Goal: Task Accomplishment & Management: Manage account settings

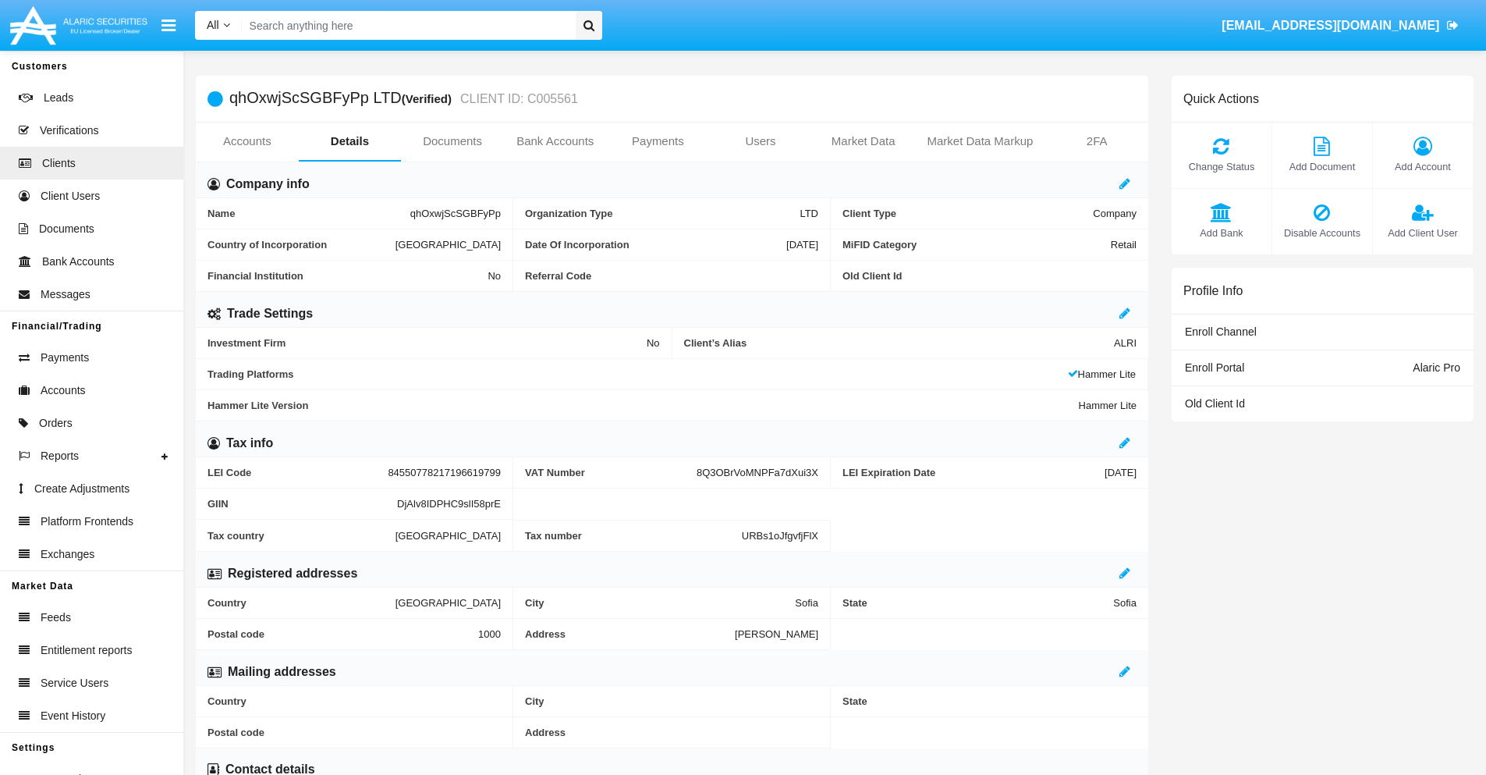
click at [1422, 166] on span "Add Account" at bounding box center [1423, 166] width 84 height 15
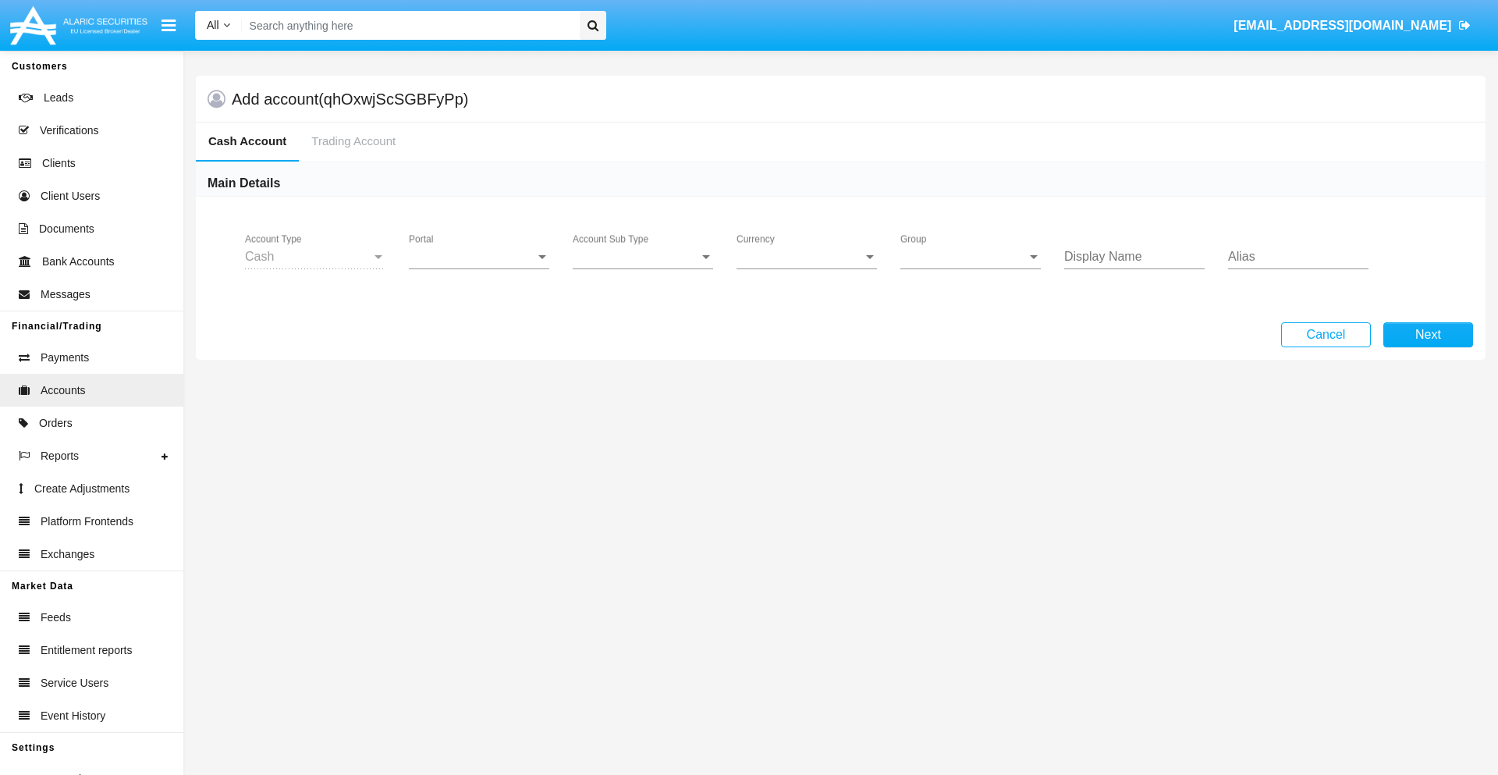
click at [479, 257] on span "Portal" at bounding box center [472, 257] width 126 height 14
click at [480, 268] on span "Alaric Pro" at bounding box center [481, 268] width 144 height 37
click at [643, 257] on span "Account Sub Type" at bounding box center [636, 257] width 126 height 14
click at [643, 268] on span "Trading Cash" at bounding box center [643, 268] width 140 height 37
click at [970, 257] on span "Group" at bounding box center [963, 257] width 126 height 14
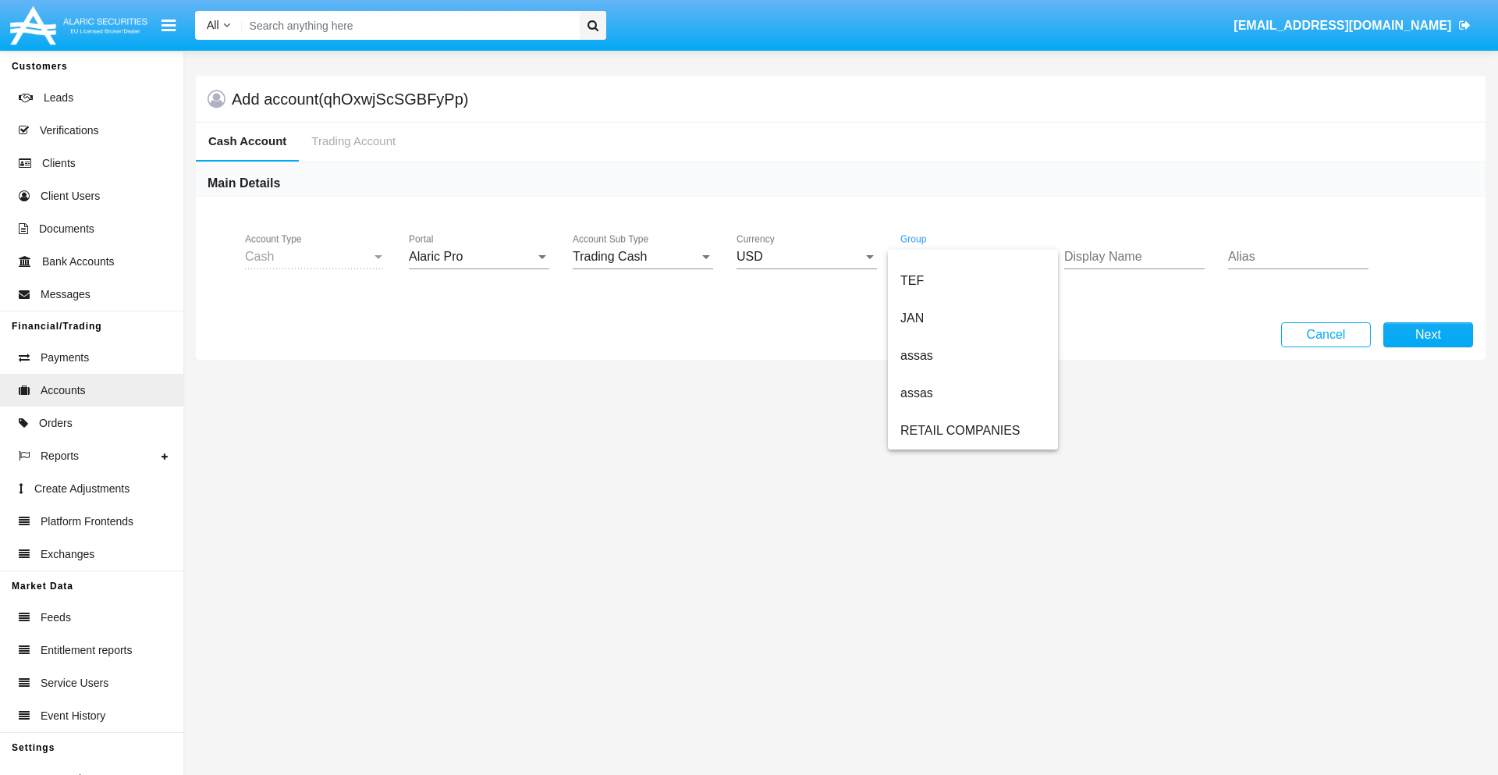
scroll to position [362, 0]
click at [972, 431] on span "ALARIC test" at bounding box center [972, 430] width 145 height 37
type input "orange"
type input "magenta"
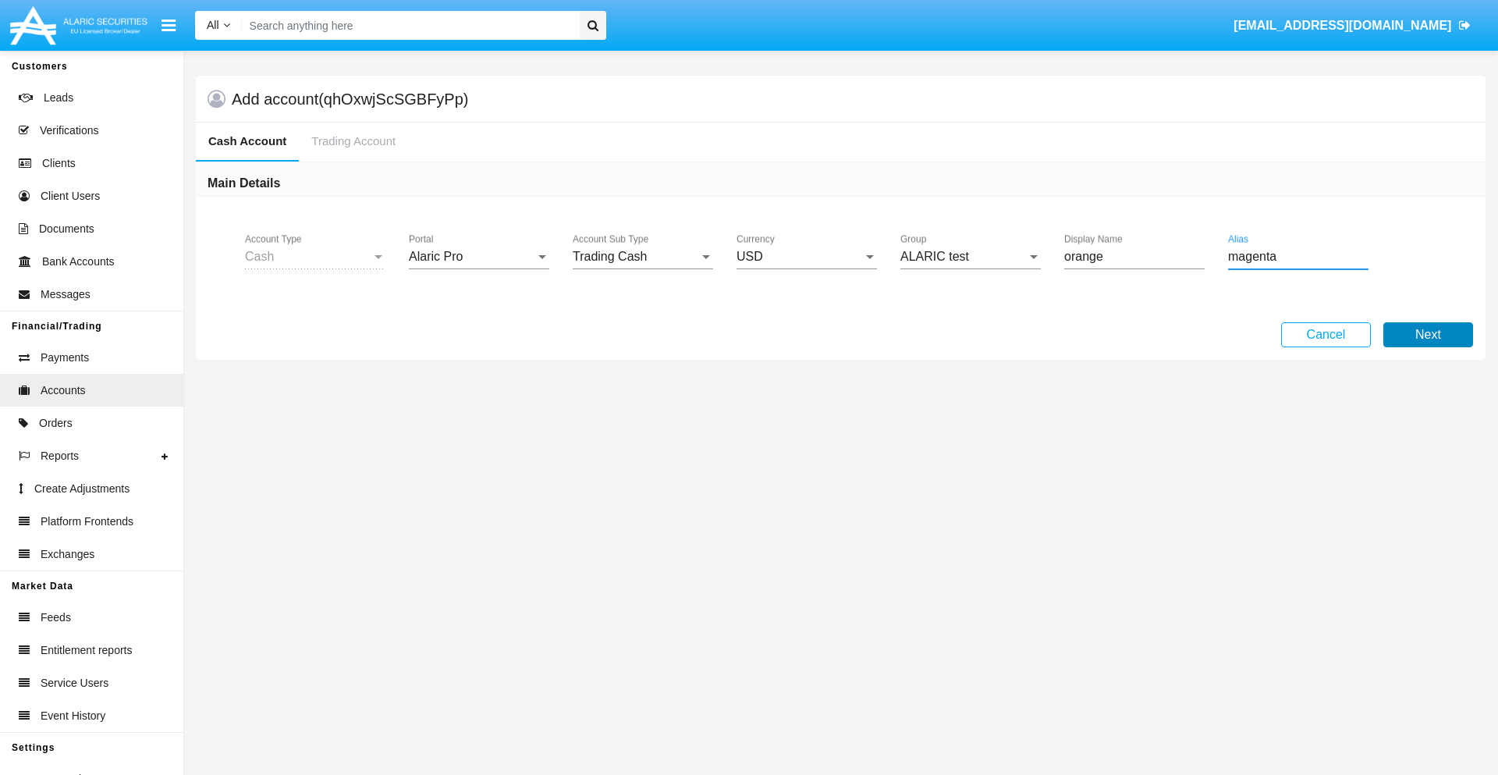
click at [1427, 335] on button "Next" at bounding box center [1428, 334] width 90 height 25
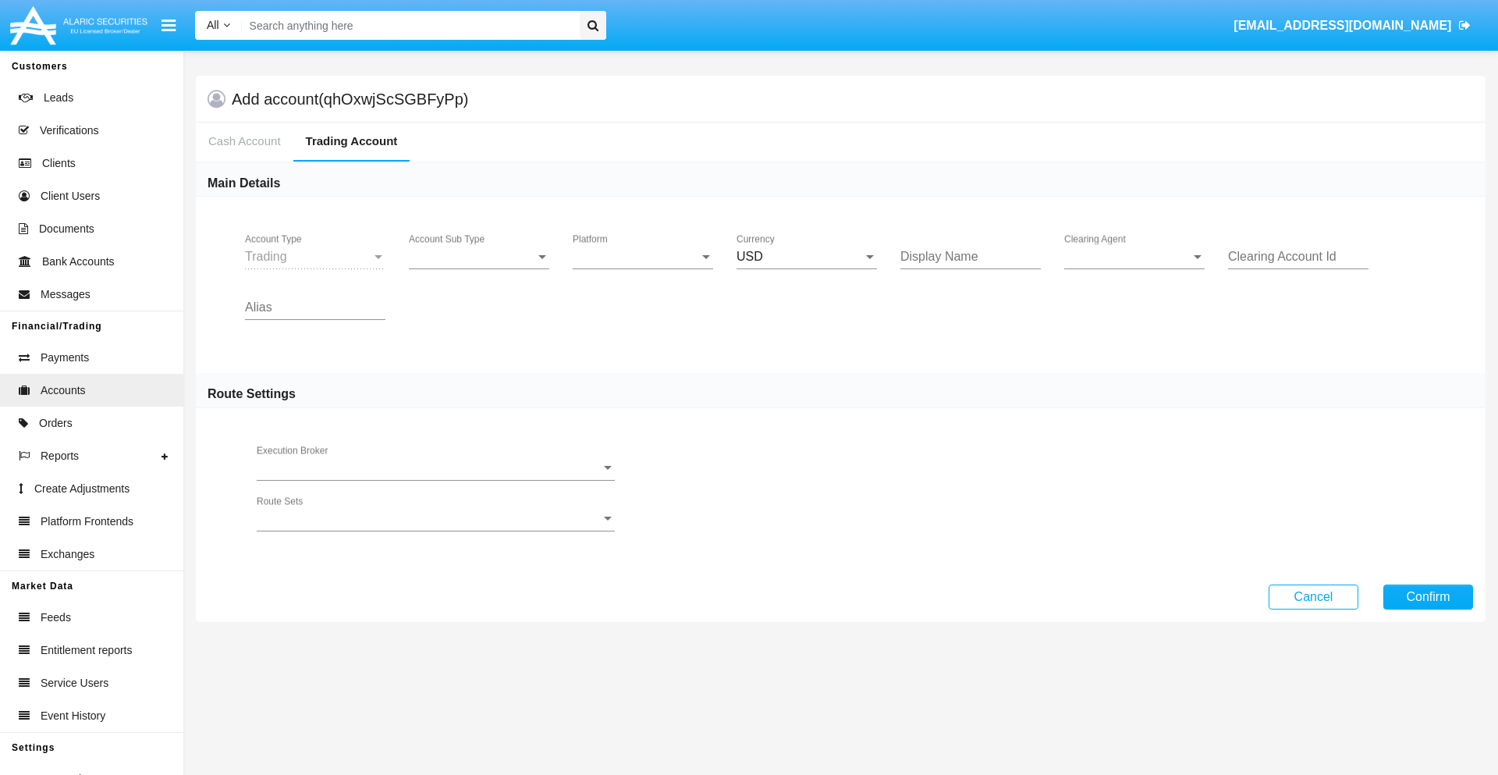
click at [479, 257] on span "Account Sub Type" at bounding box center [472, 257] width 126 height 14
click at [479, 268] on span "Trading" at bounding box center [466, 268] width 115 height 37
click at [643, 257] on span "Platform" at bounding box center [636, 257] width 126 height 14
click at [643, 268] on span "Hammer Lite" at bounding box center [643, 268] width 140 height 37
click at [1134, 257] on span "Clearing Agent" at bounding box center [1127, 257] width 126 height 14
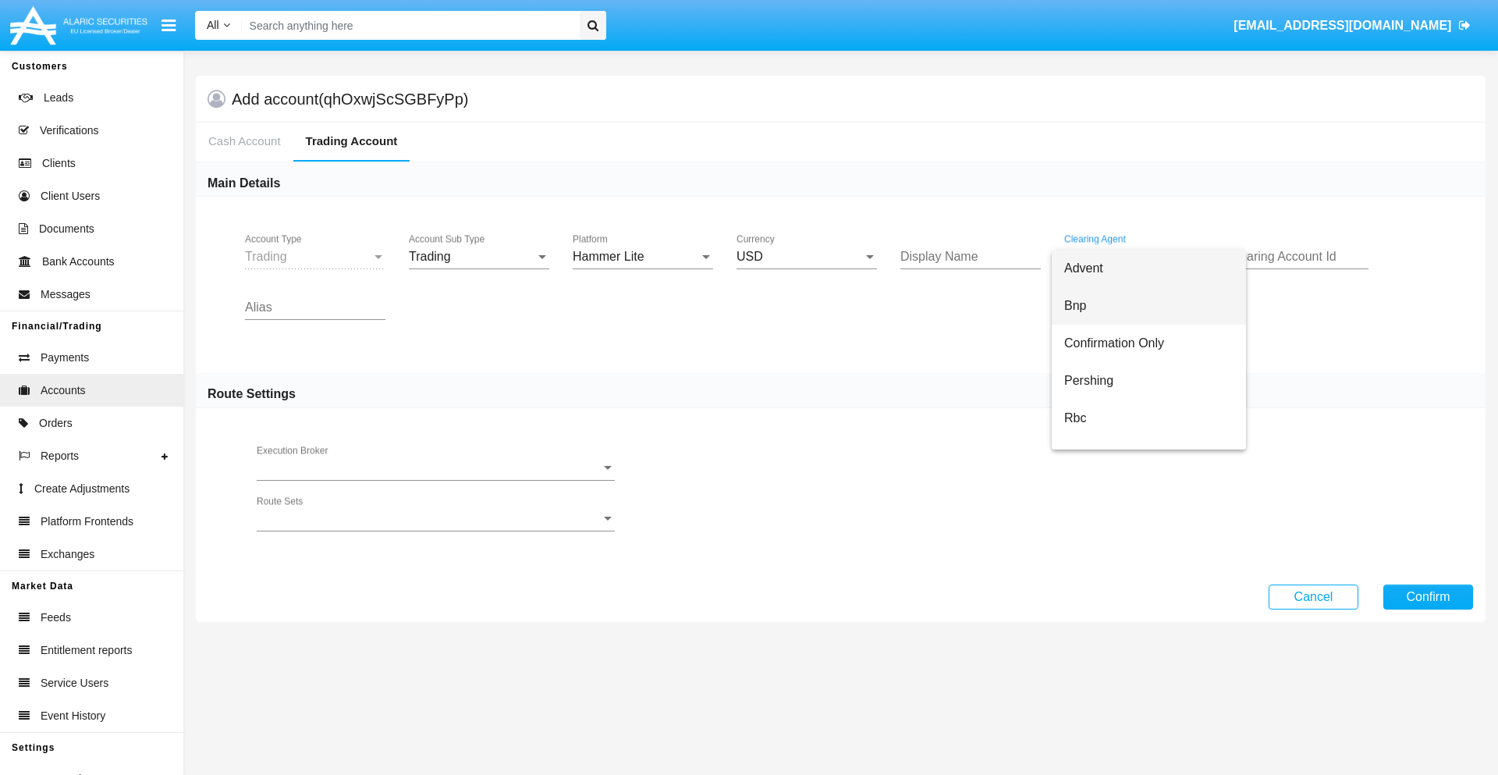
click at [1148, 306] on span "Bnp" at bounding box center [1148, 305] width 169 height 37
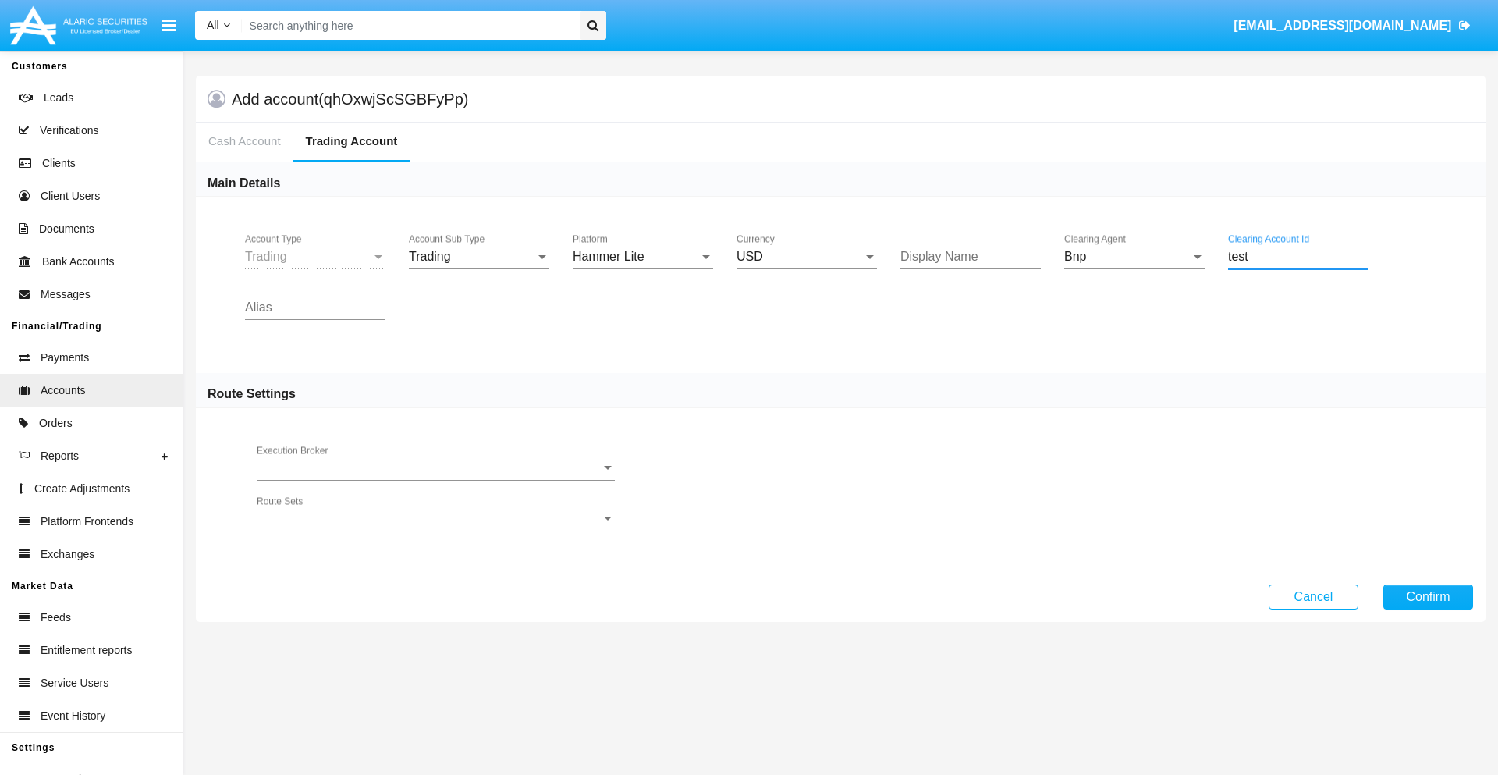
type input "test"
type input "purple"
type input "indigo"
click at [1427, 596] on button "Confirm" at bounding box center [1428, 596] width 90 height 25
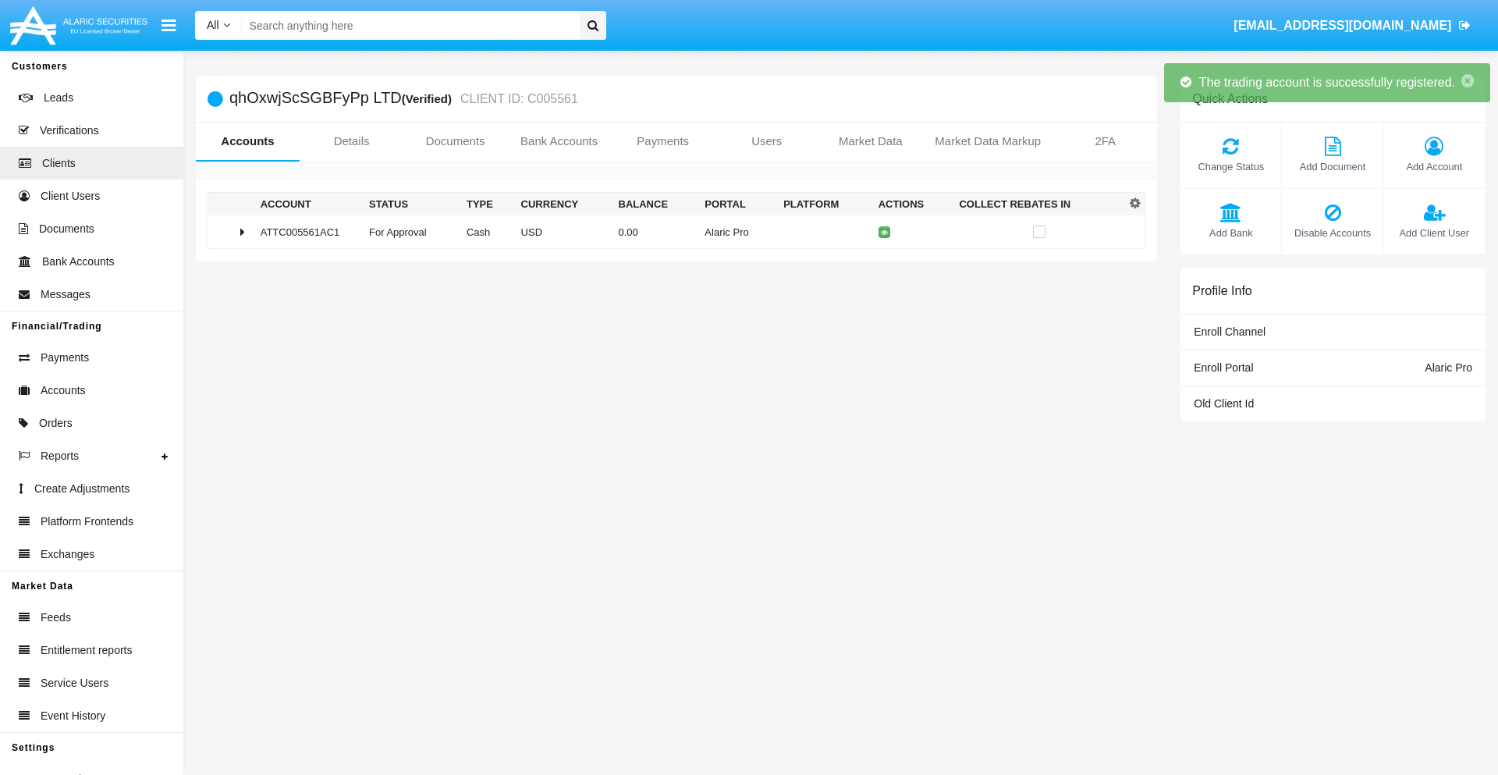
click at [670, 232] on td "0.00" at bounding box center [655, 232] width 87 height 34
click at [884, 232] on icon at bounding box center [887, 232] width 7 height 7
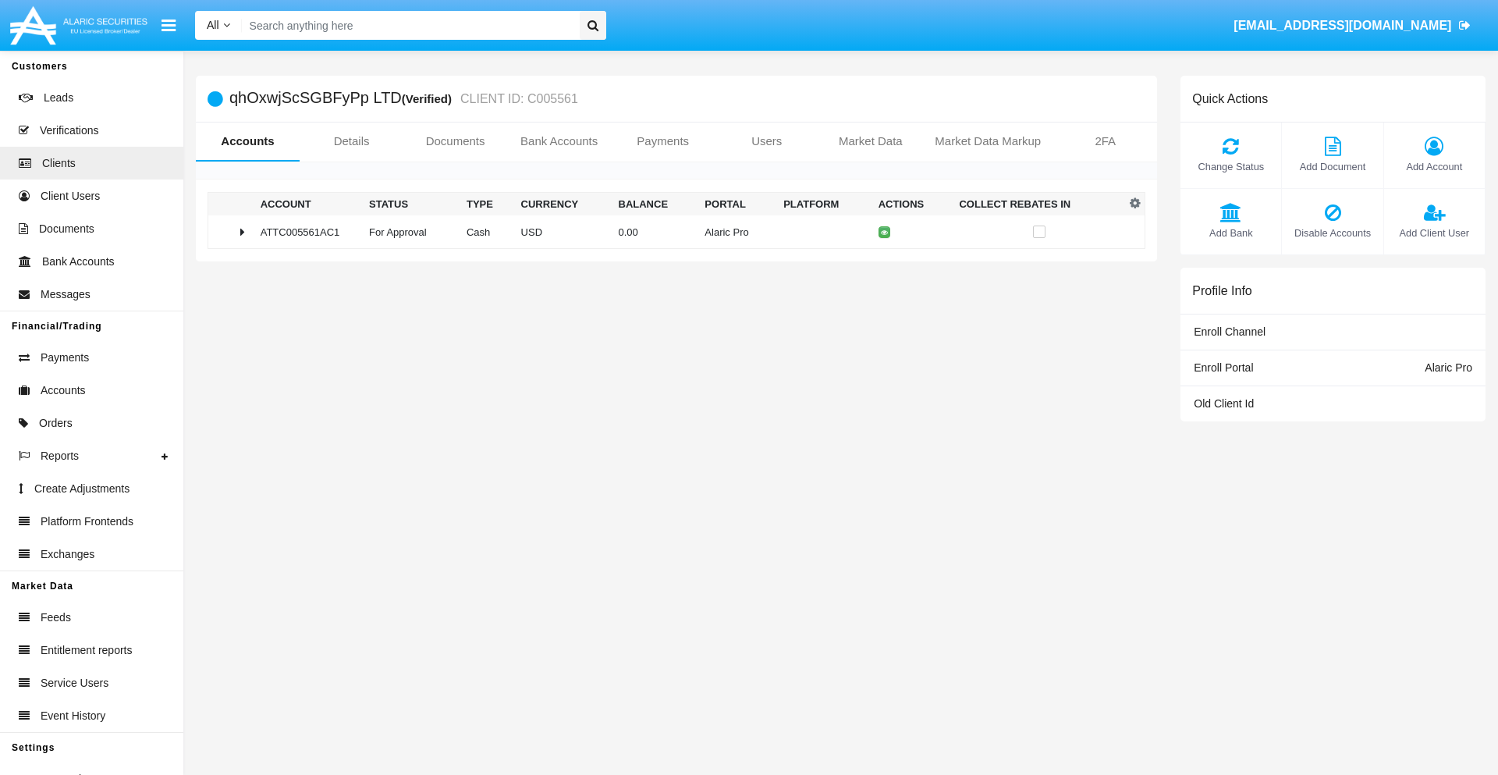
click at [670, 232] on td "0.00" at bounding box center [655, 232] width 87 height 34
click at [884, 264] on icon at bounding box center [887, 264] width 7 height 7
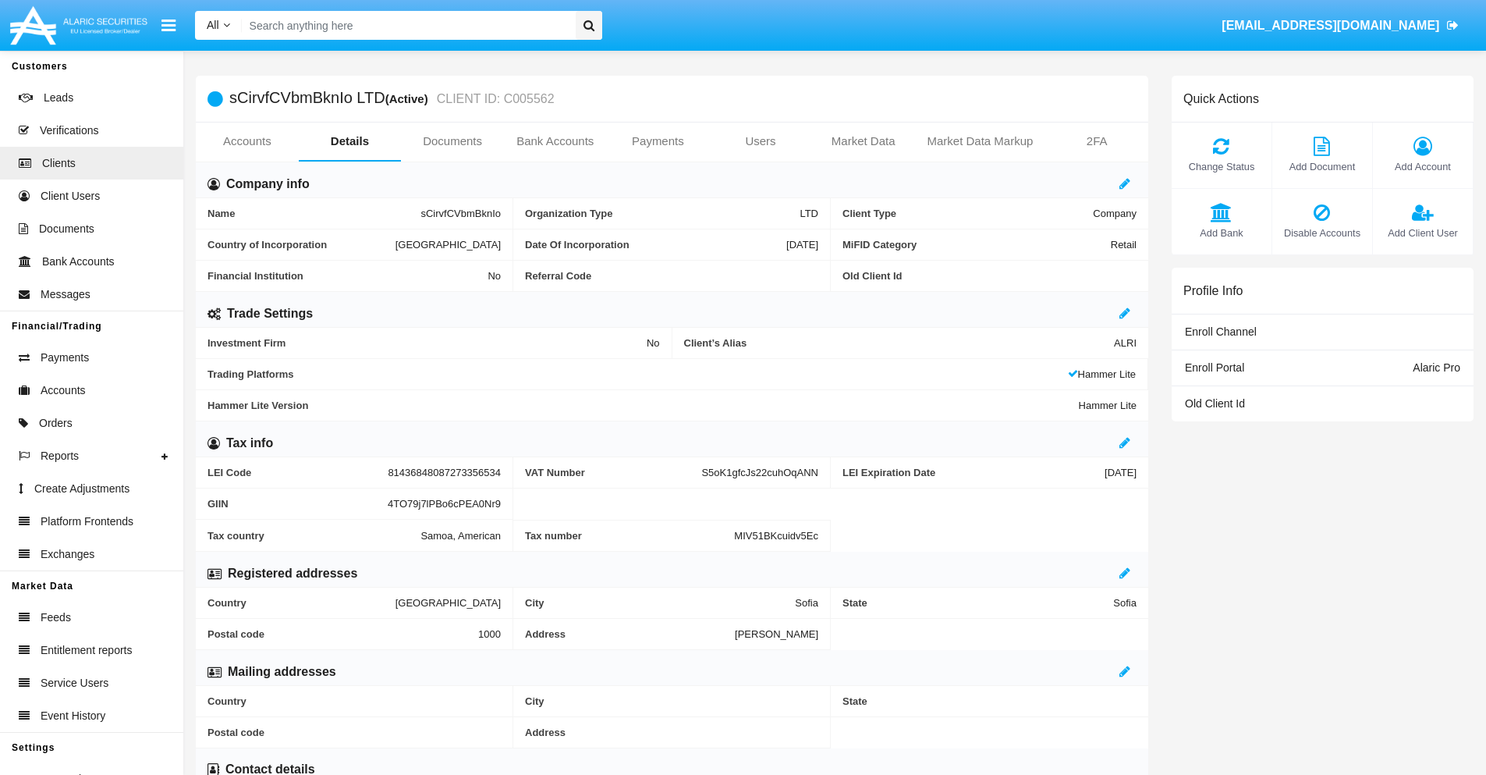
click at [246, 141] on link "Accounts" at bounding box center [247, 140] width 103 height 37
click at [1422, 166] on span "Add Account" at bounding box center [1423, 166] width 84 height 15
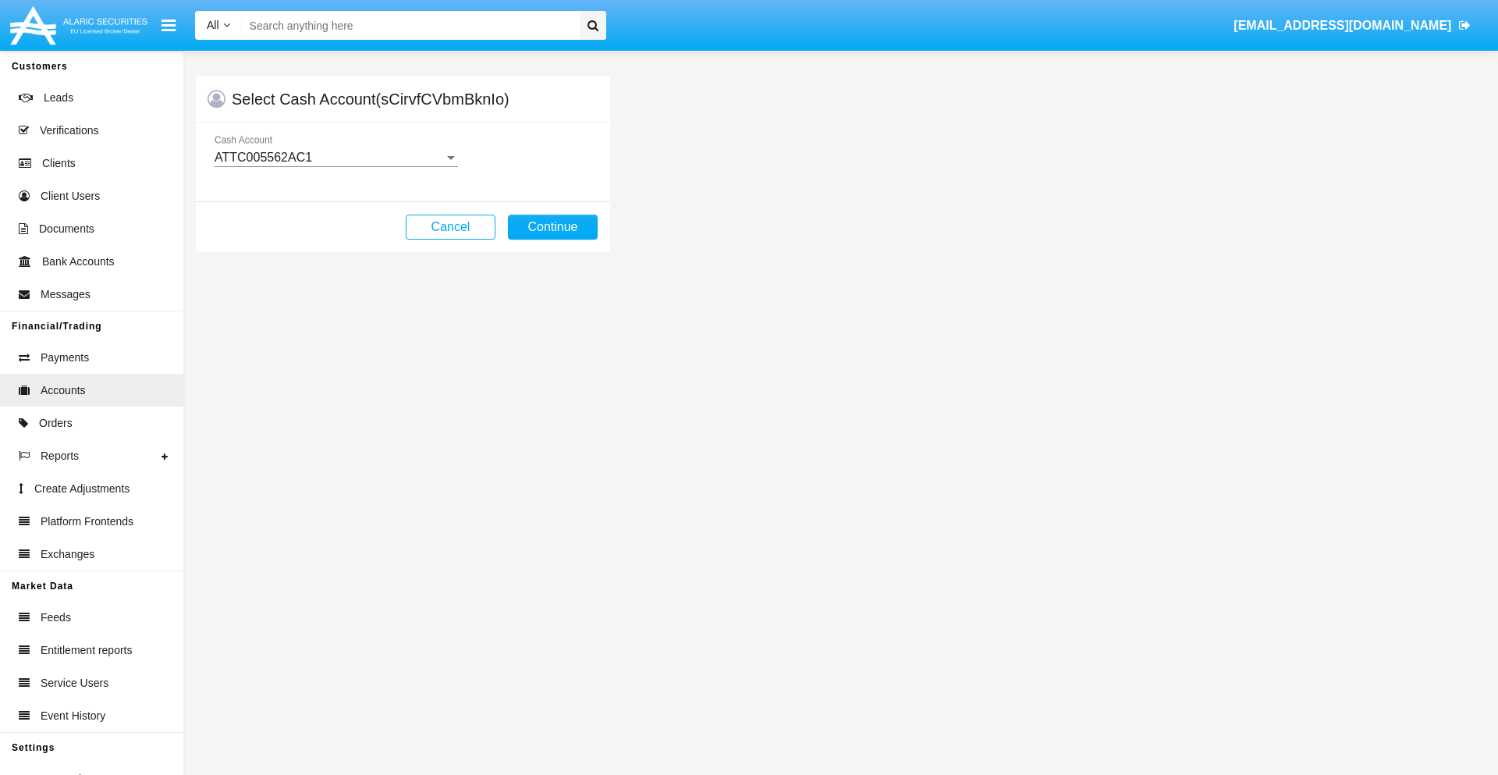
click at [335, 158] on div "ATTC005562AC1" at bounding box center [328, 158] width 229 height 14
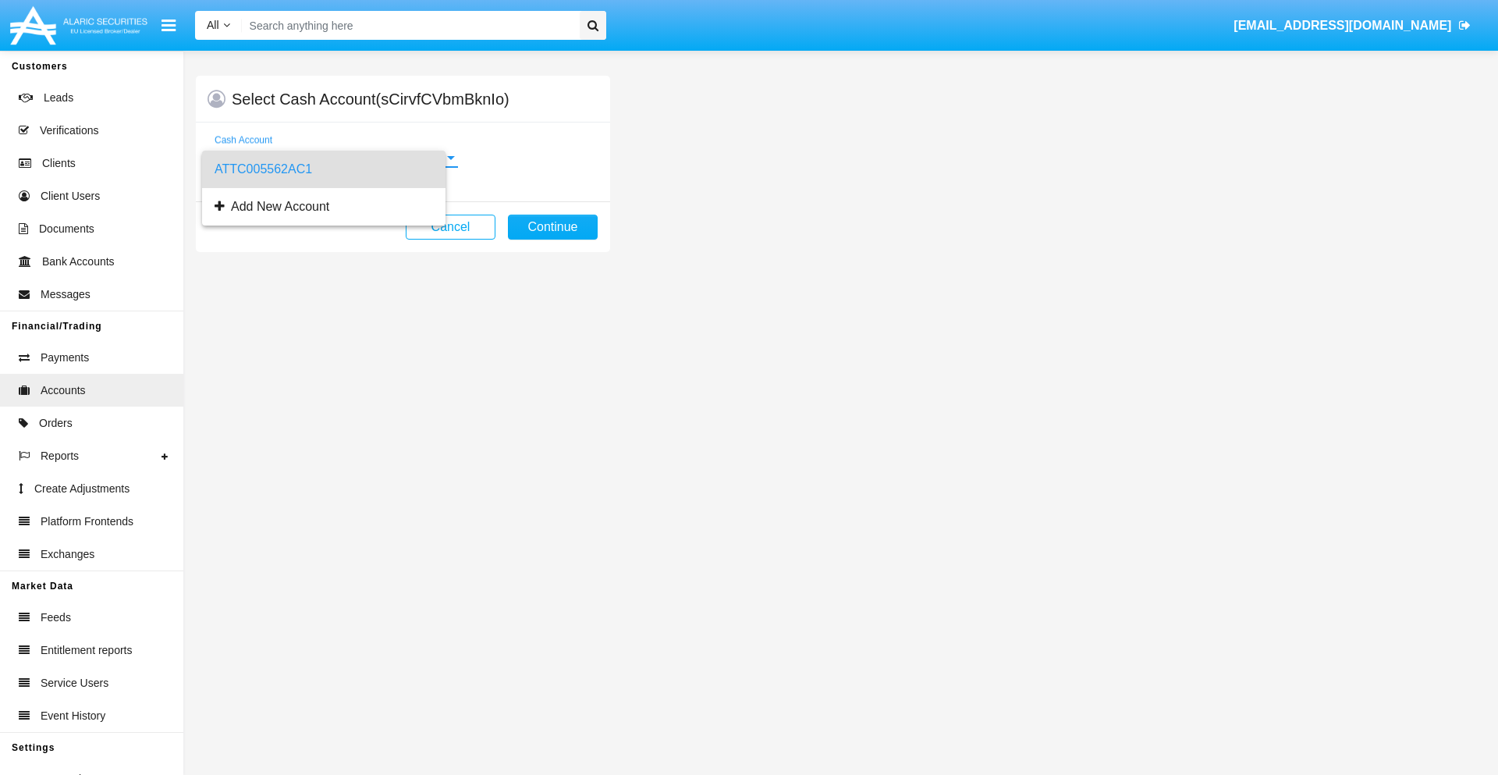
click at [335, 169] on span "ATTC005562AC1" at bounding box center [323, 169] width 218 height 37
click at [552, 227] on button "Continue" at bounding box center [553, 226] width 90 height 25
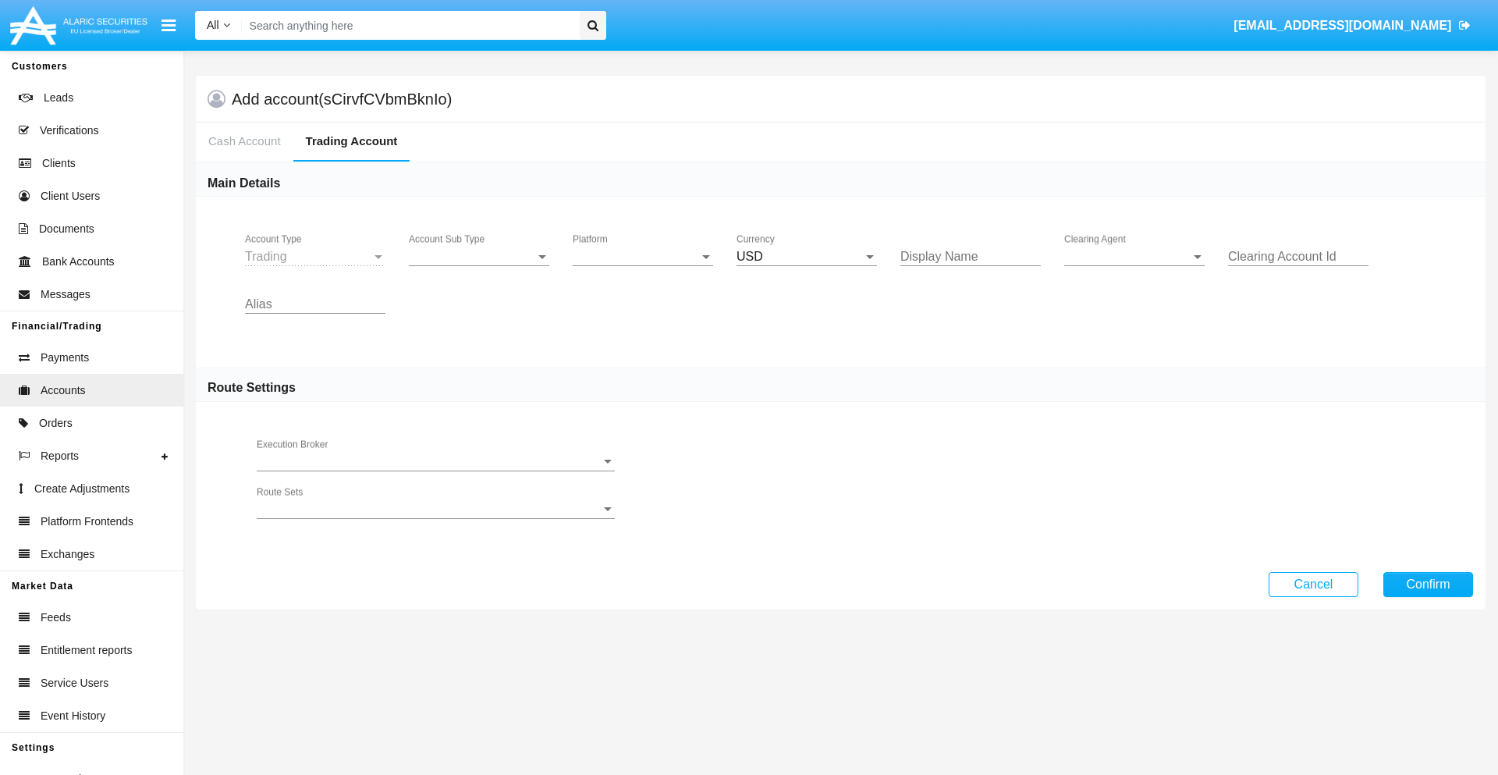
click at [479, 257] on span "Account Sub Type" at bounding box center [472, 257] width 126 height 14
click at [479, 268] on span "Trading" at bounding box center [479, 268] width 140 height 37
click at [643, 257] on span "Platform" at bounding box center [636, 257] width 126 height 14
click at [643, 268] on span "Hammer Lite" at bounding box center [643, 268] width 140 height 37
click at [1134, 257] on span "Clearing Agent" at bounding box center [1127, 257] width 126 height 14
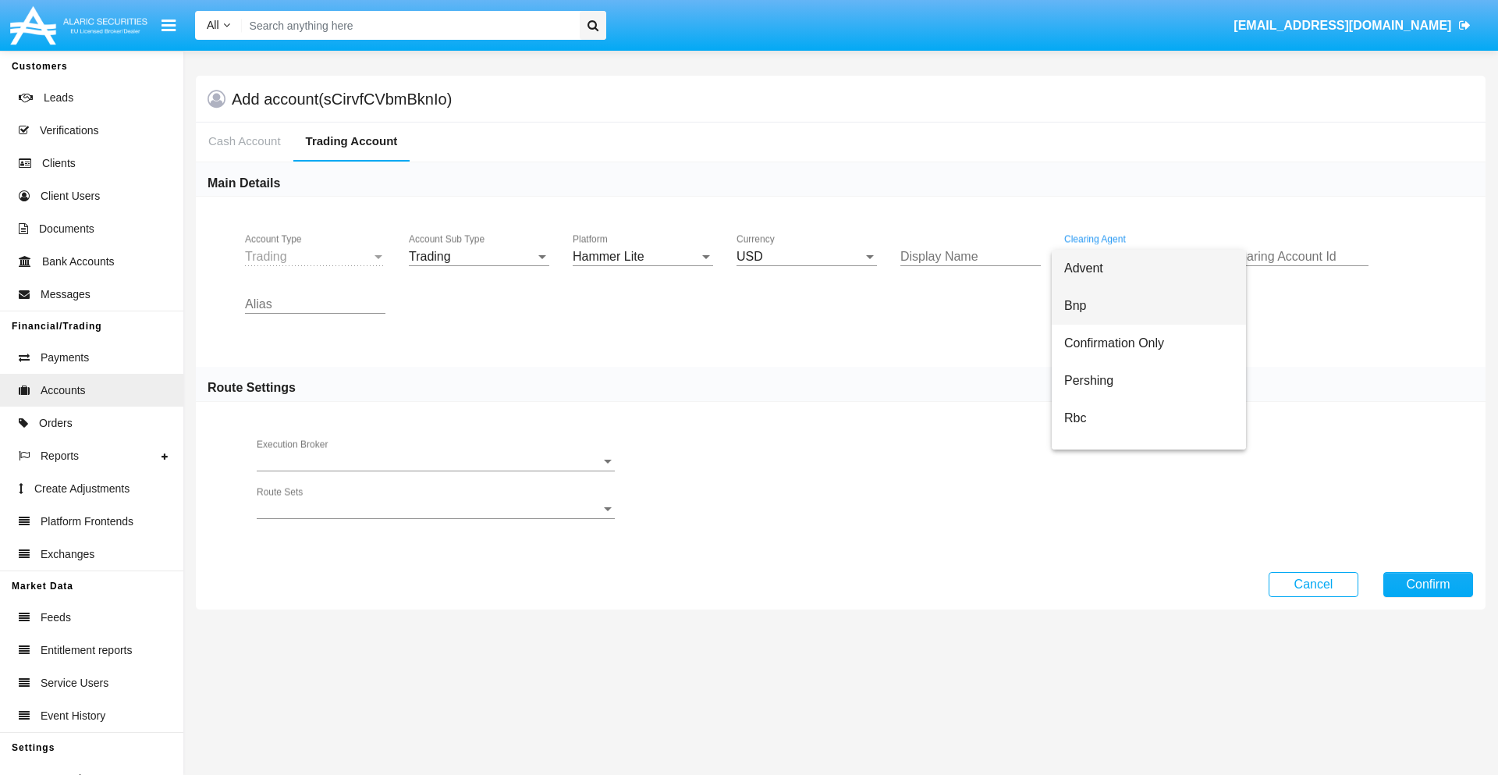
click at [1148, 306] on span "Bnp" at bounding box center [1148, 305] width 169 height 37
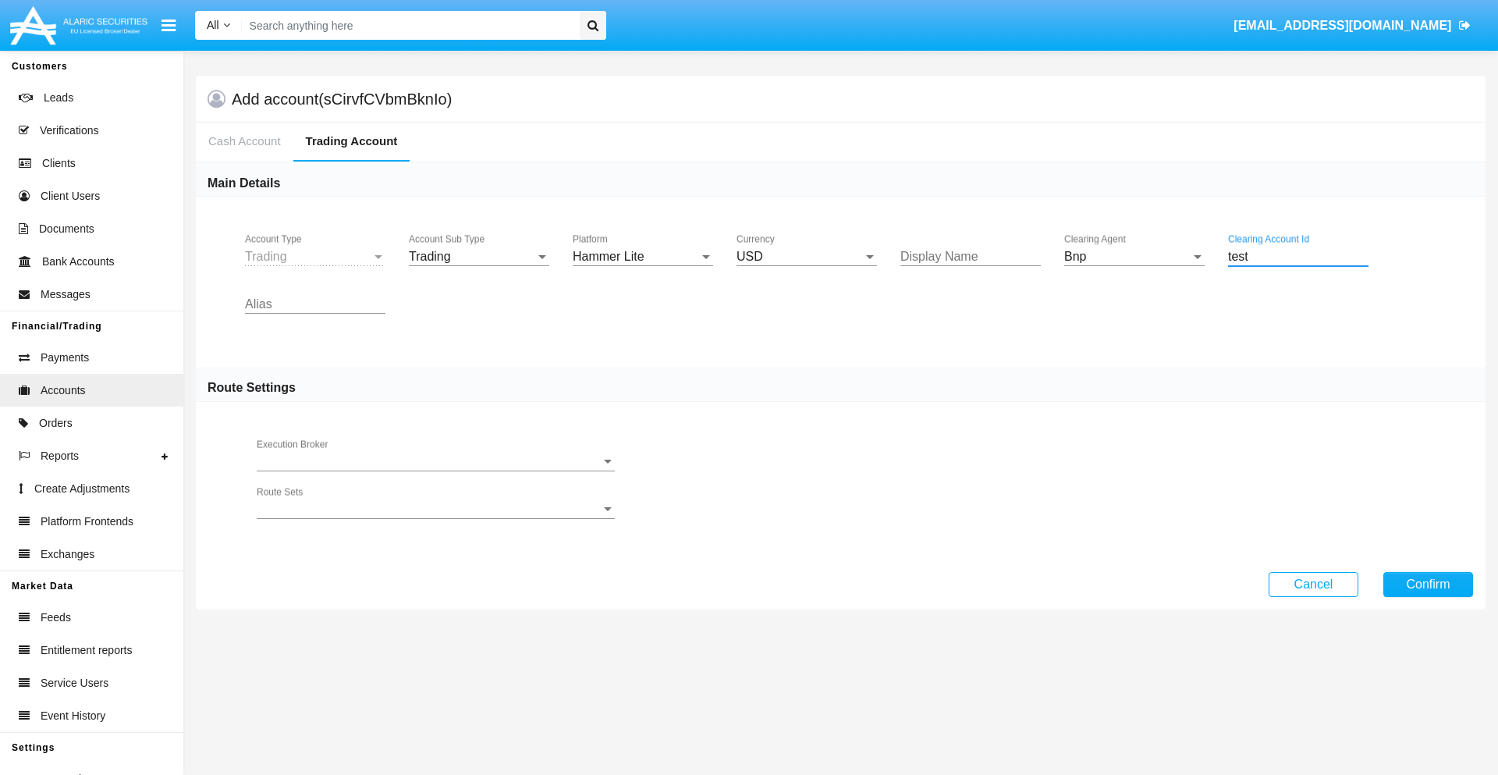
type input "test"
type input "pink"
type input "white"
click at [1427, 583] on button "Confirm" at bounding box center [1428, 584] width 90 height 25
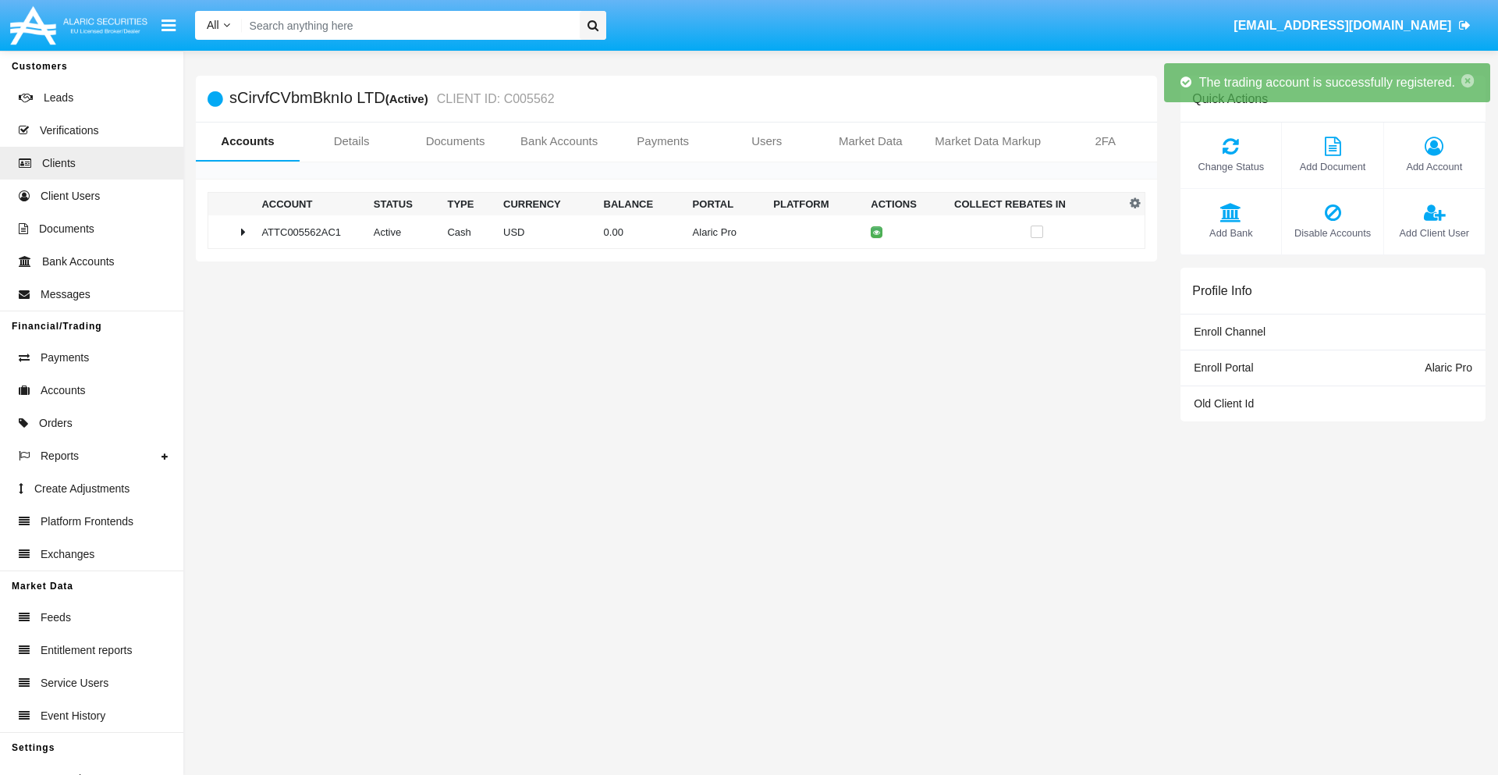
click at [670, 232] on td "0.00" at bounding box center [641, 232] width 89 height 34
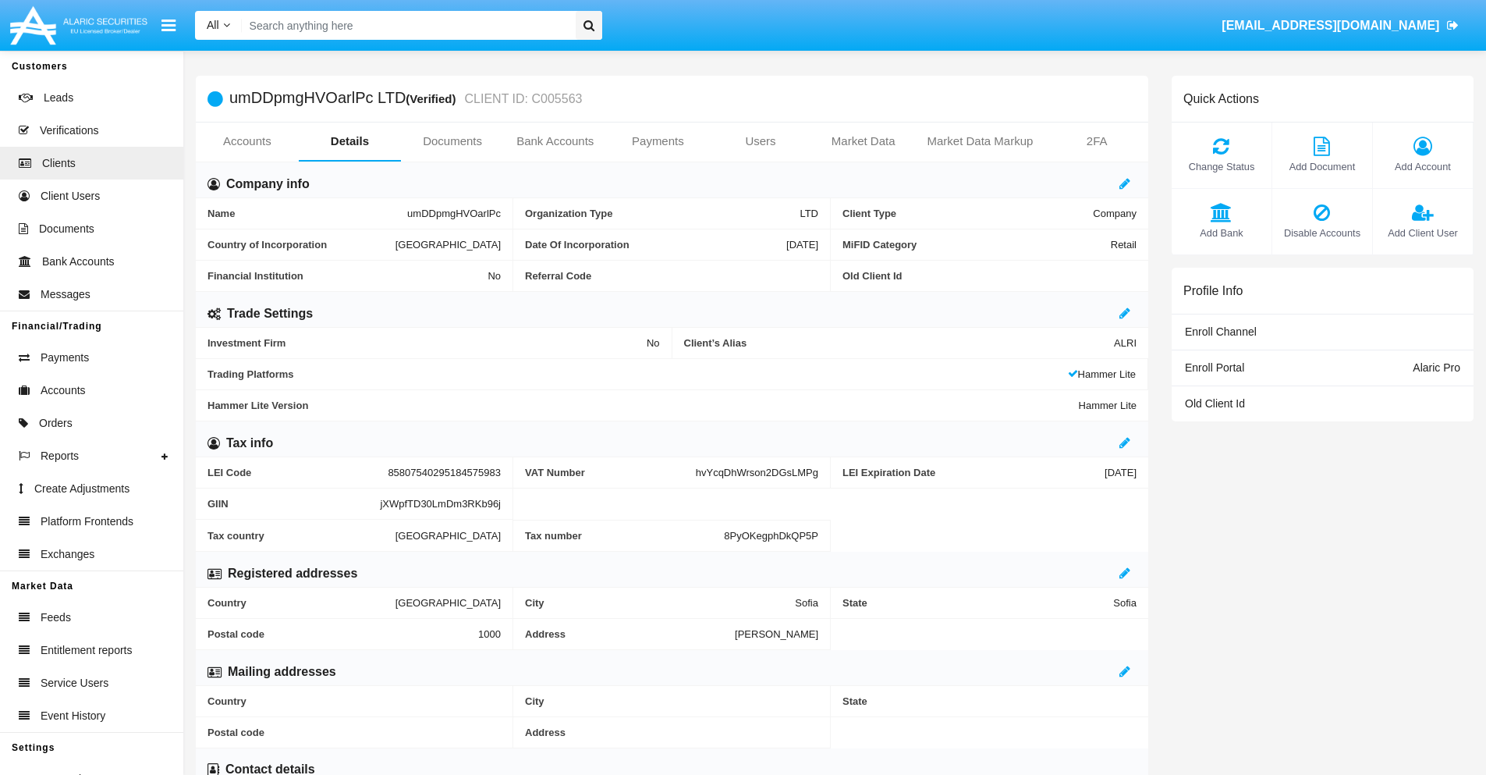
click at [246, 141] on link "Accounts" at bounding box center [247, 140] width 103 height 37
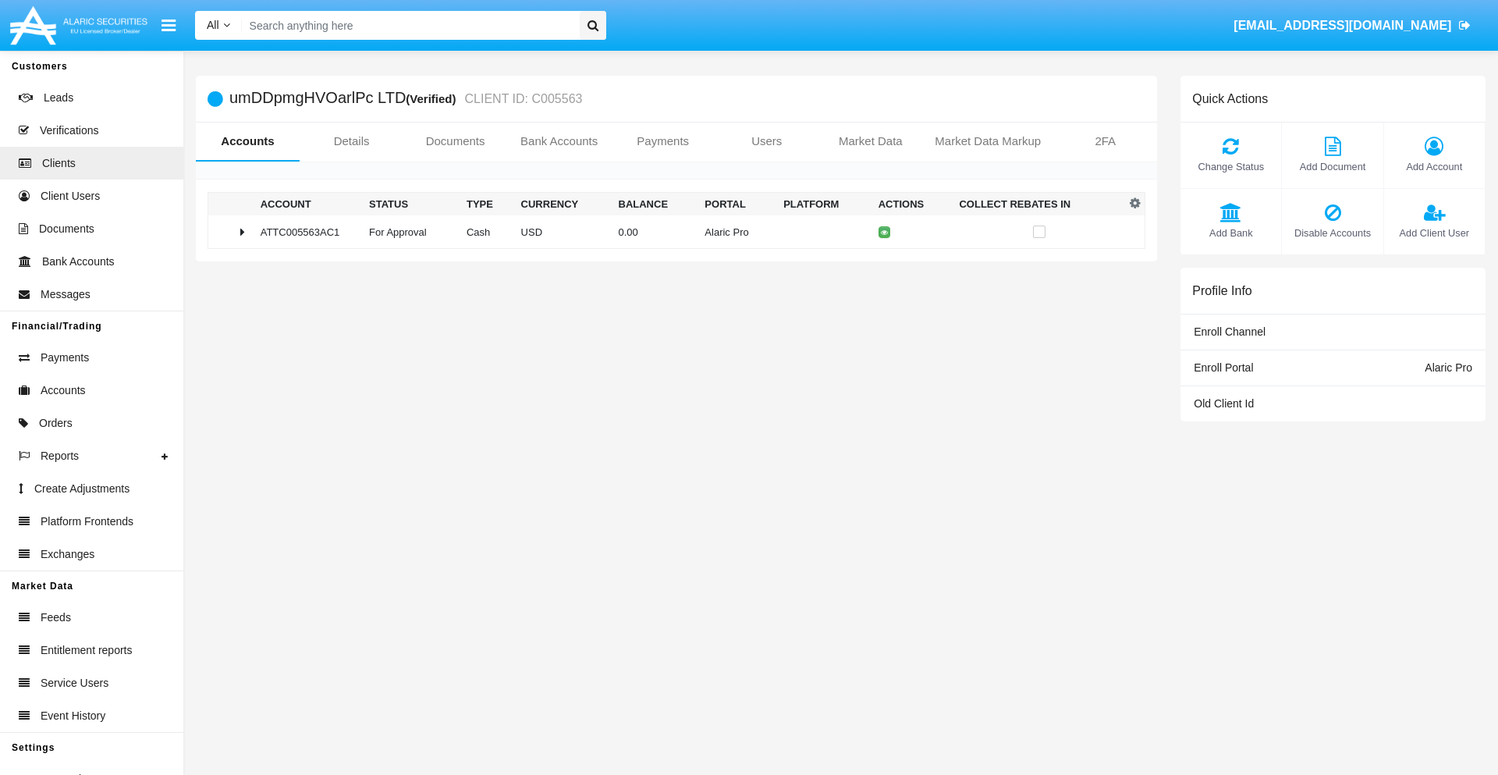
click at [1230, 166] on span "Change Status" at bounding box center [1230, 166] width 85 height 15
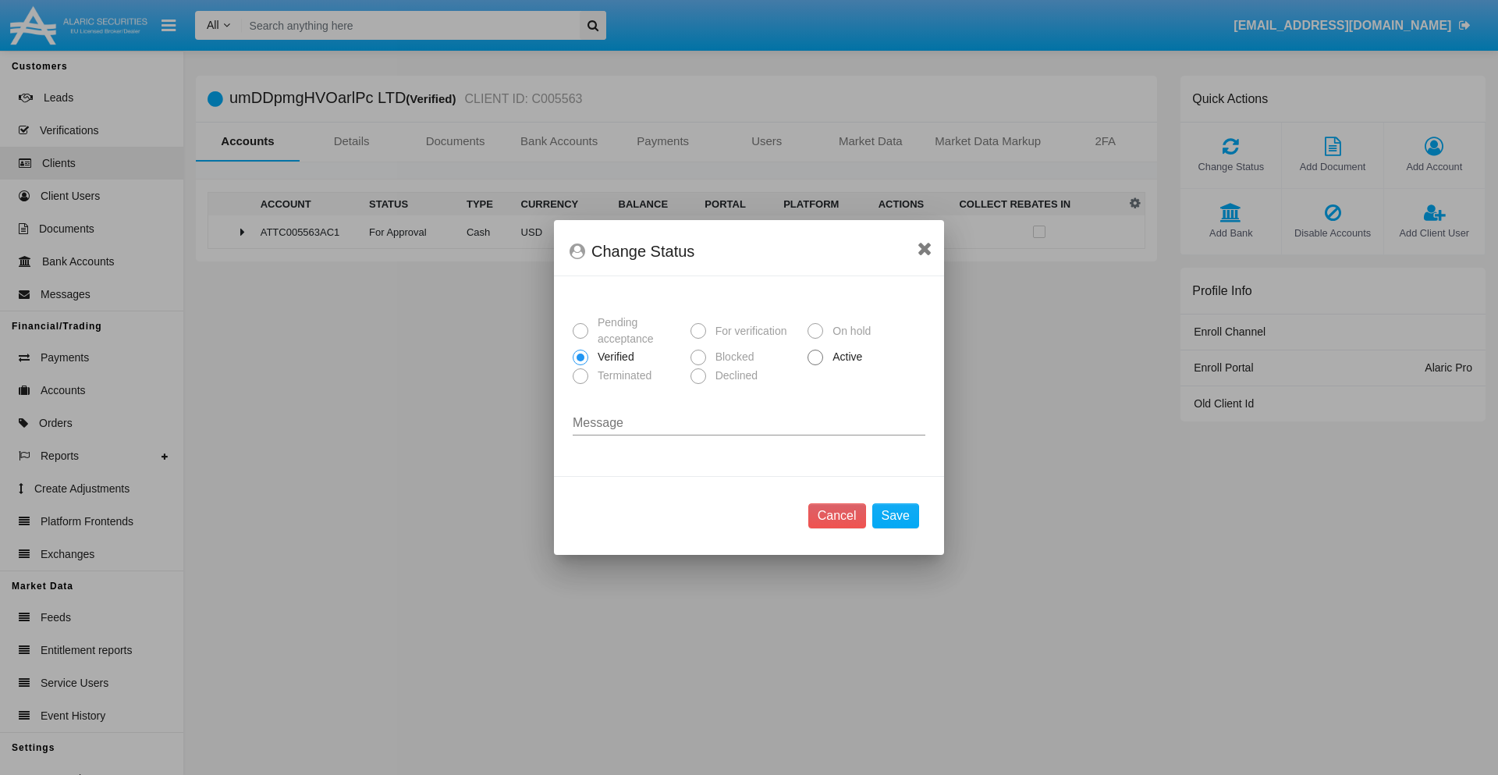
click at [844, 356] on span "Active" at bounding box center [844, 357] width 43 height 16
click at [815, 365] on input "Active" at bounding box center [814, 365] width 1 height 1
radio input "true"
click at [895, 516] on button "Save" at bounding box center [895, 515] width 47 height 25
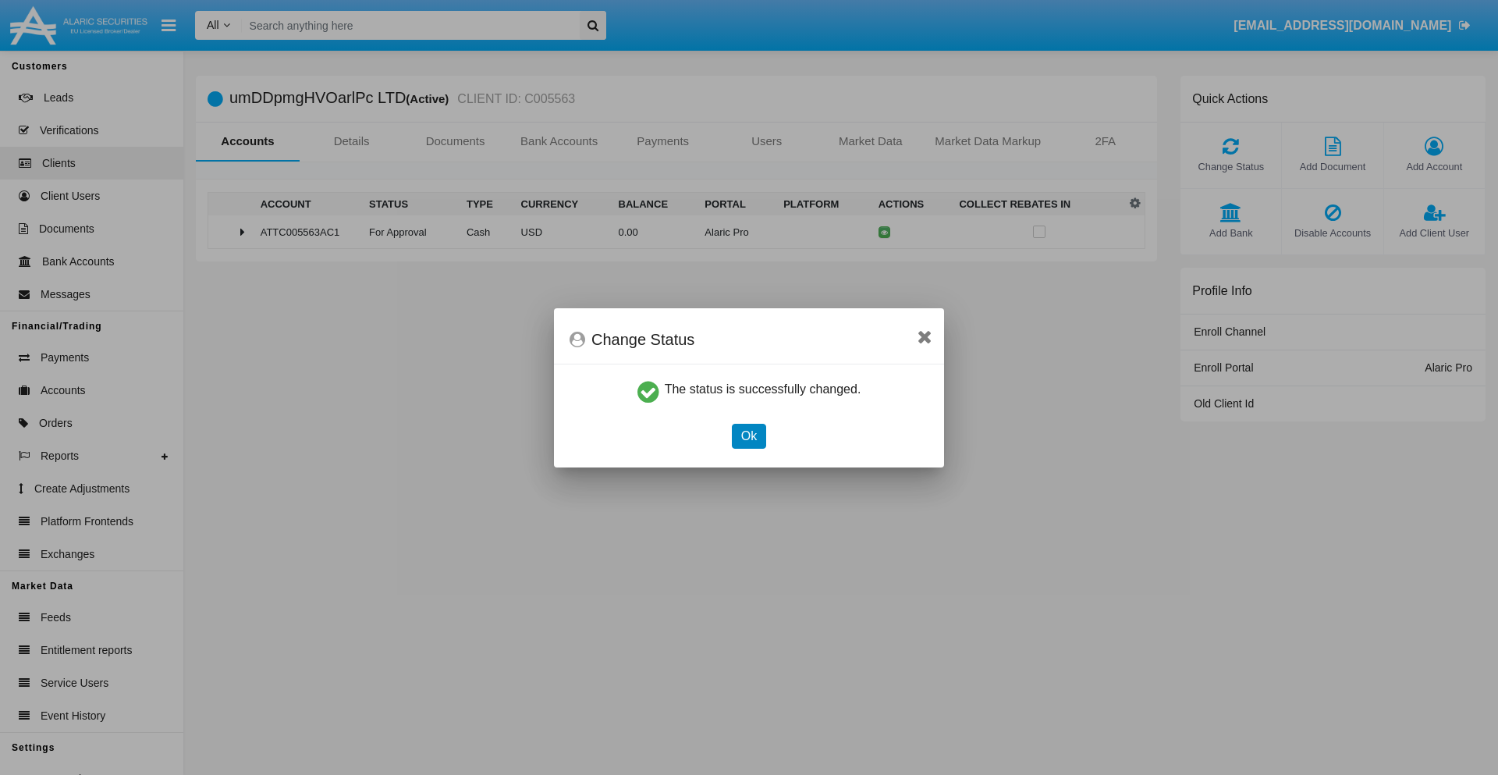
click at [748, 435] on button "Ok" at bounding box center [749, 436] width 34 height 25
